Goal: Go to known website: Go to known website

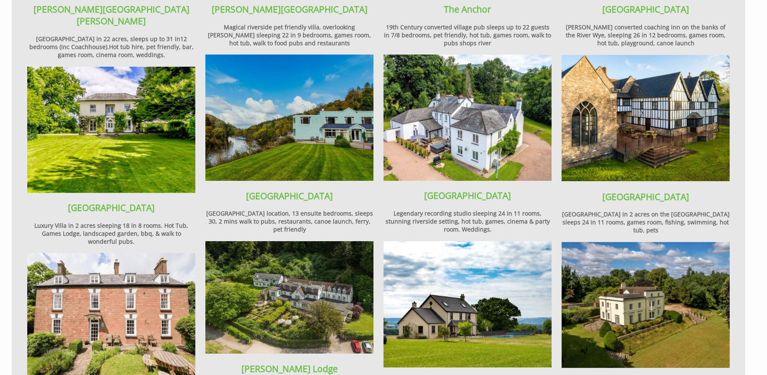
scroll to position [1046, 0]
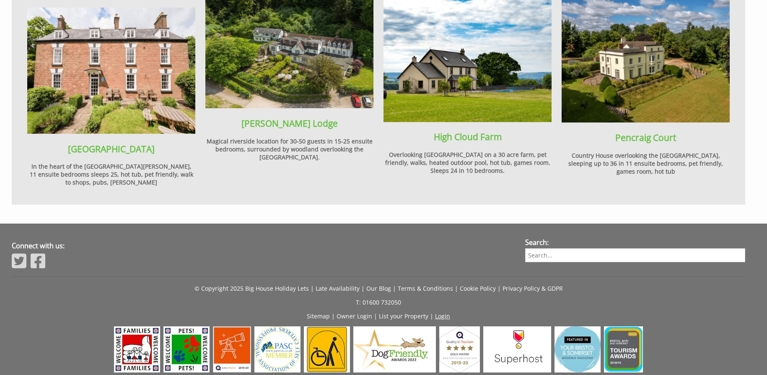
click at [435, 312] on link "Login" at bounding box center [442, 316] width 15 height 8
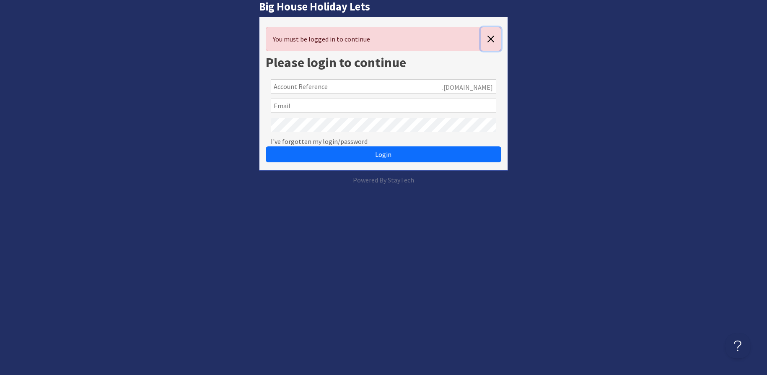
click at [491, 37] on button "button" at bounding box center [491, 38] width 20 height 23
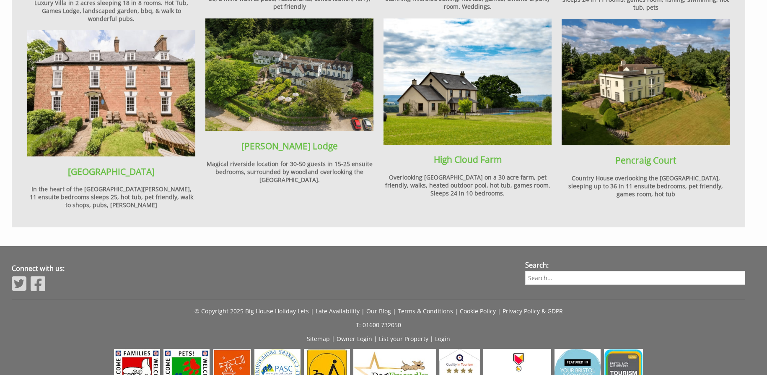
scroll to position [1046, 0]
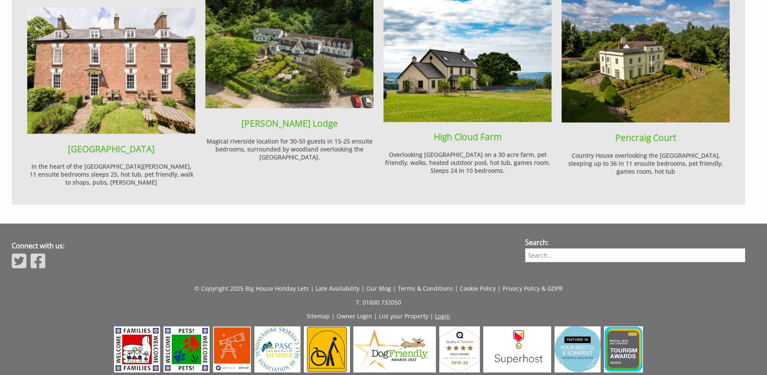
click at [442, 312] on link "Login" at bounding box center [442, 316] width 15 height 8
